Goal: Transaction & Acquisition: Download file/media

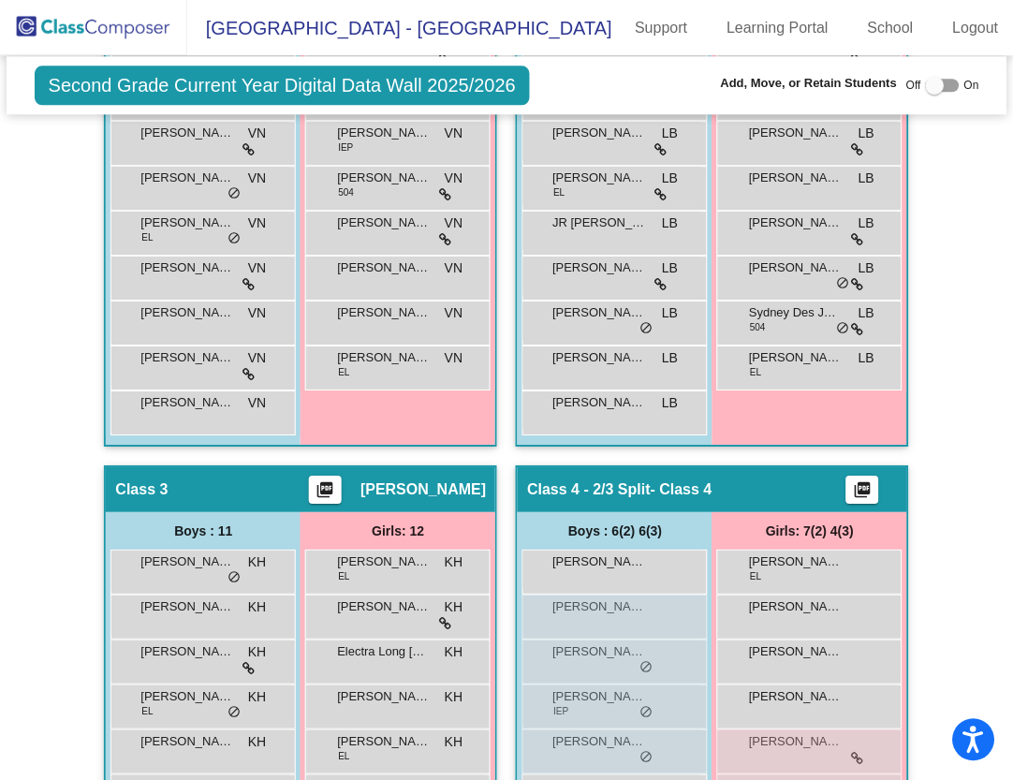
scroll to position [38, 0]
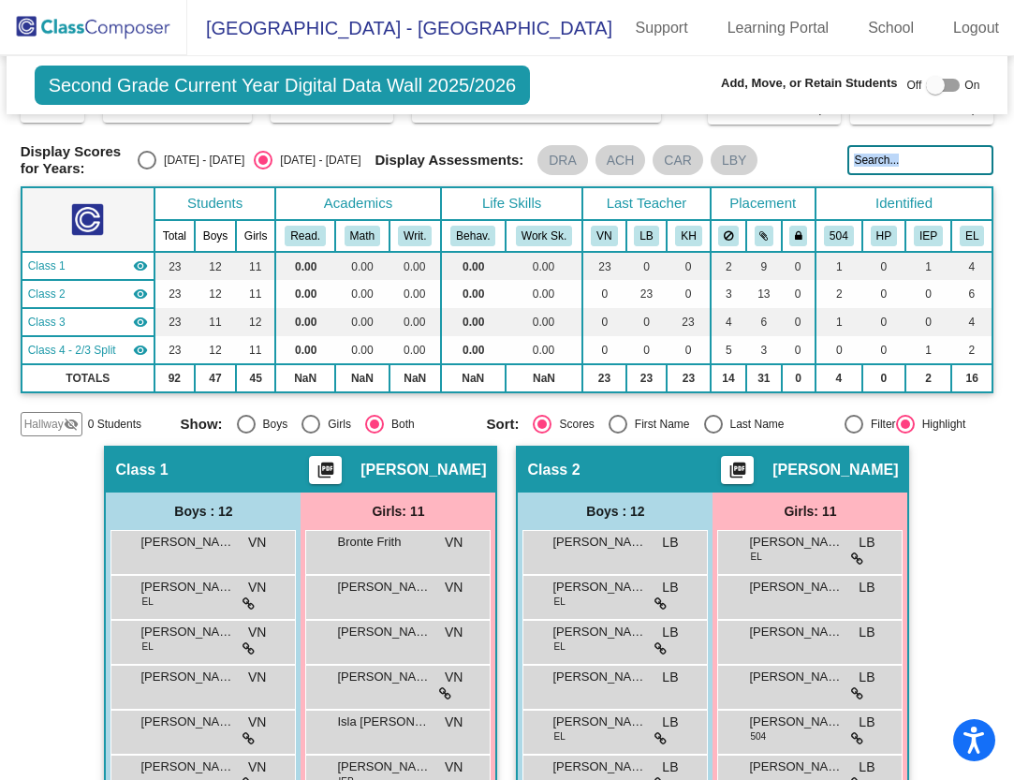
drag, startPoint x: 1000, startPoint y: 183, endPoint x: 1013, endPoint y: 159, distance: 26.8
click at [1013, 159] on mat-sidenav-content "Second Grade Current Year Digital Data Wall 2025/2026 Add, Move, or Retain Stud…" at bounding box center [507, 418] width 1014 height 724
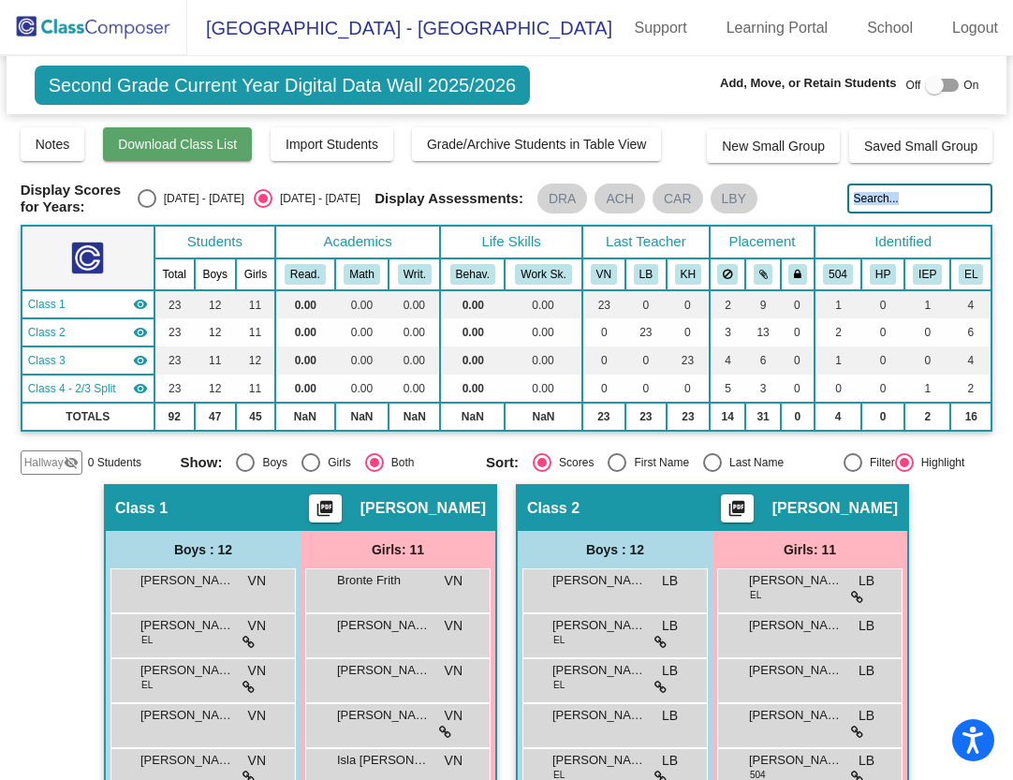
click at [139, 142] on span "Download Class List" at bounding box center [177, 144] width 119 height 15
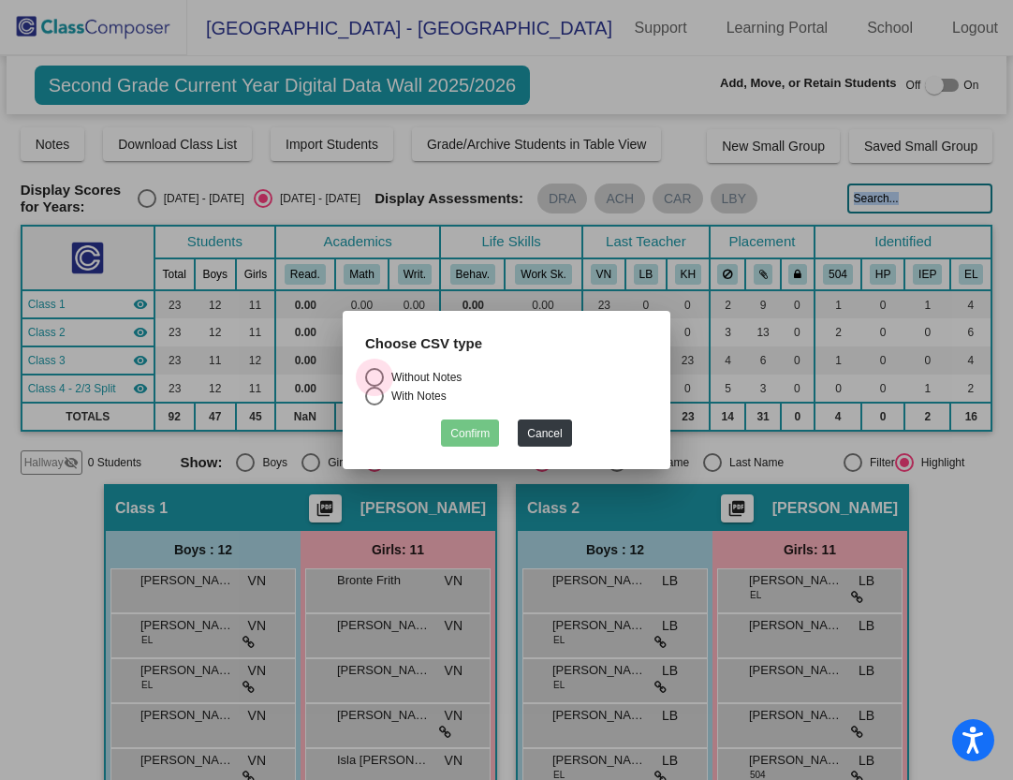
click at [374, 377] on div "Select an option" at bounding box center [374, 377] width 19 height 19
click at [374, 387] on input "Without Notes" at bounding box center [374, 387] width 1 height 1
radio input "true"
click at [466, 432] on button "Confirm" at bounding box center [470, 432] width 58 height 27
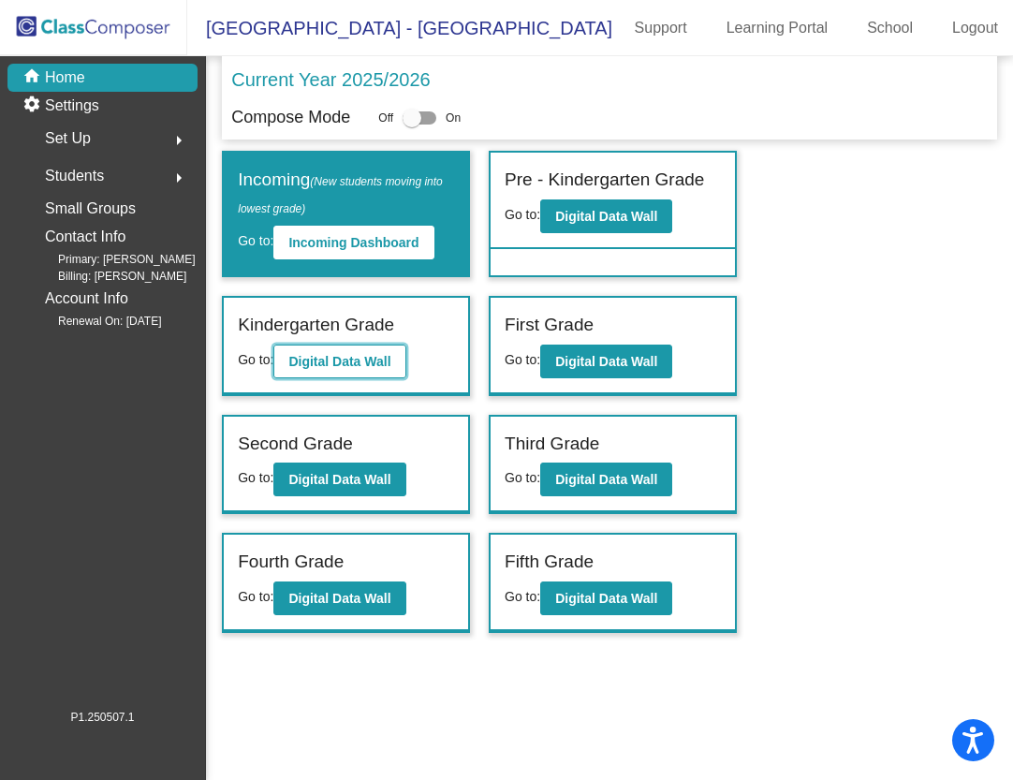
click at [361, 359] on b "Digital Data Wall" at bounding box center [339, 361] width 102 height 15
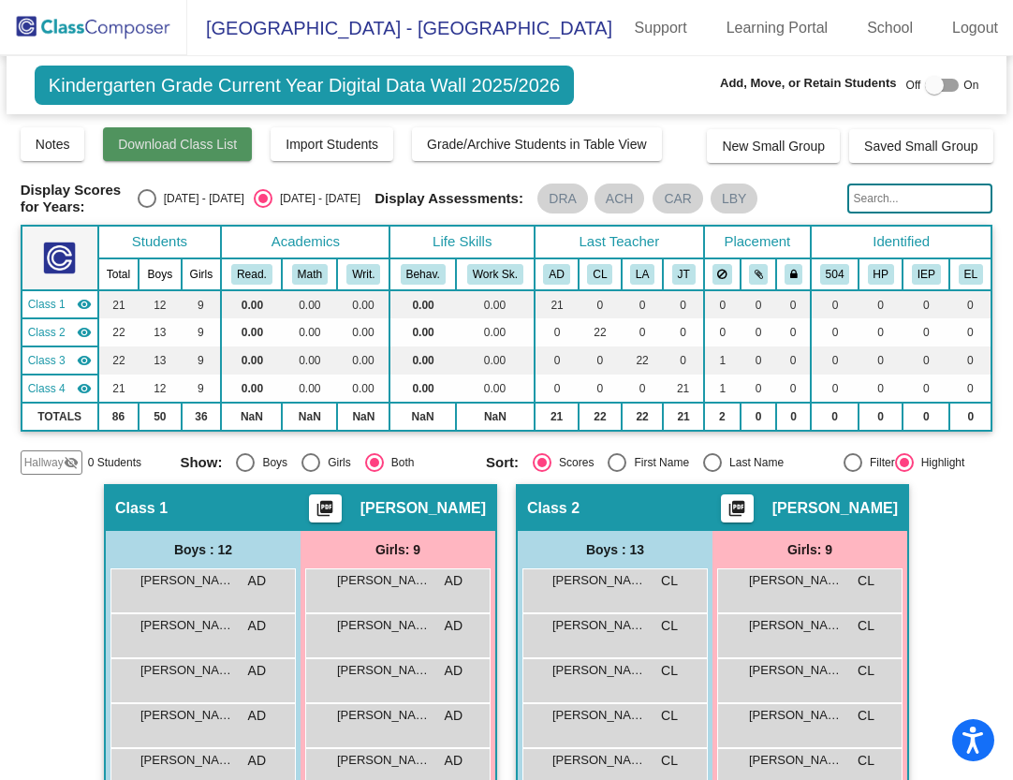
click at [175, 139] on span "Download Class List" at bounding box center [177, 144] width 119 height 15
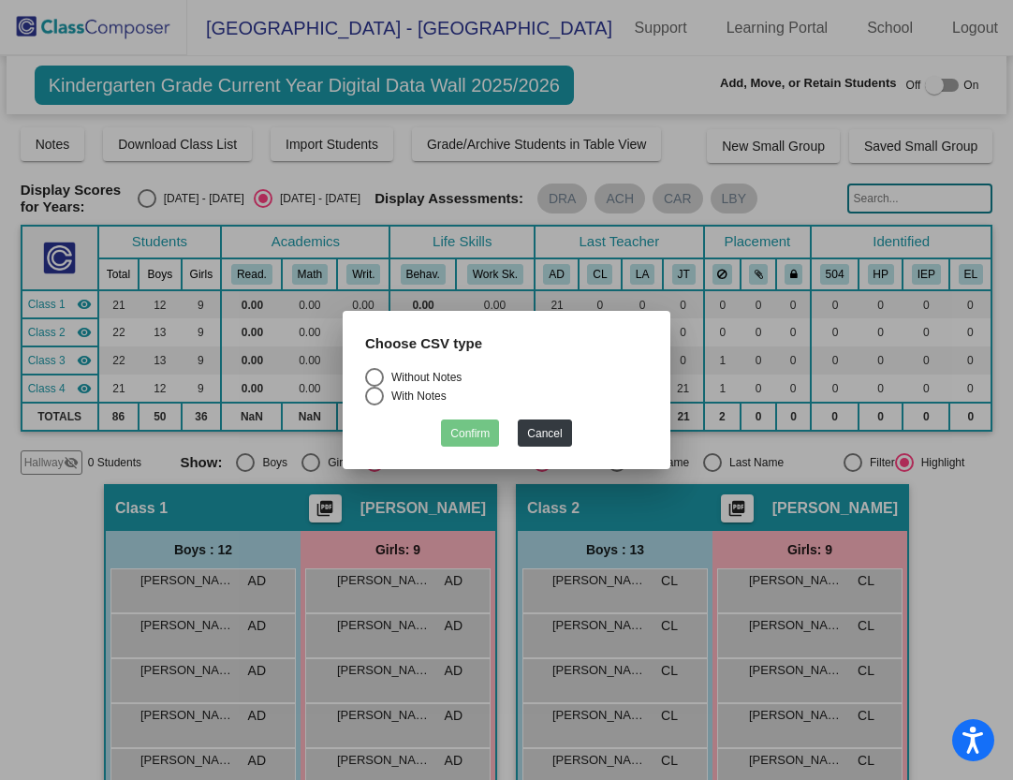
click at [378, 381] on div "Select an option" at bounding box center [374, 377] width 19 height 19
click at [374, 387] on input "Without Notes" at bounding box center [374, 387] width 1 height 1
radio input "true"
click at [469, 437] on button "Confirm" at bounding box center [470, 432] width 58 height 27
